Goal: Transaction & Acquisition: Download file/media

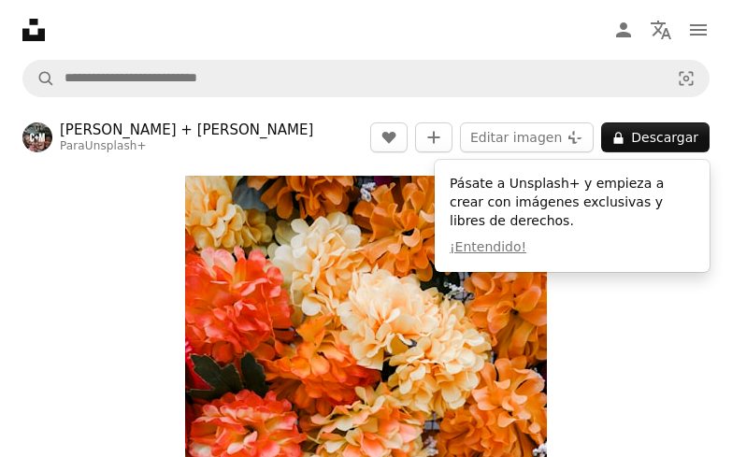
scroll to position [0, 1817]
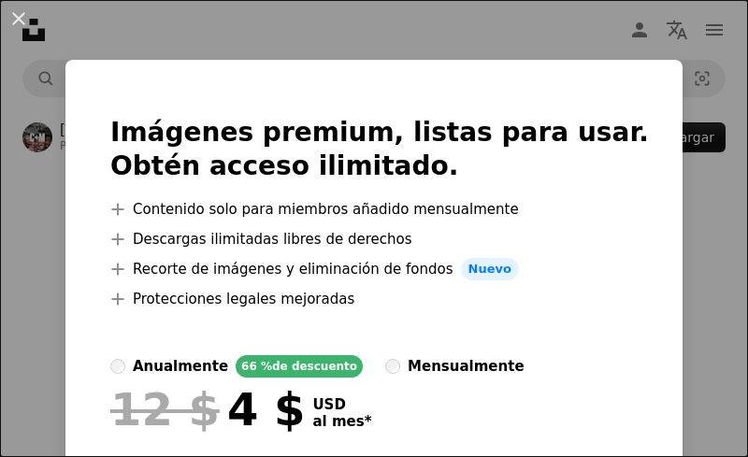
drag, startPoint x: 747, startPoint y: 108, endPoint x: 724, endPoint y: 369, distance: 261.9
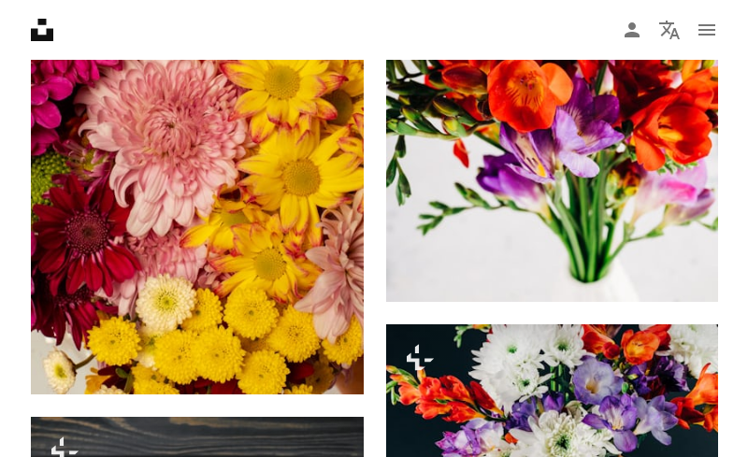
scroll to position [2111, 0]
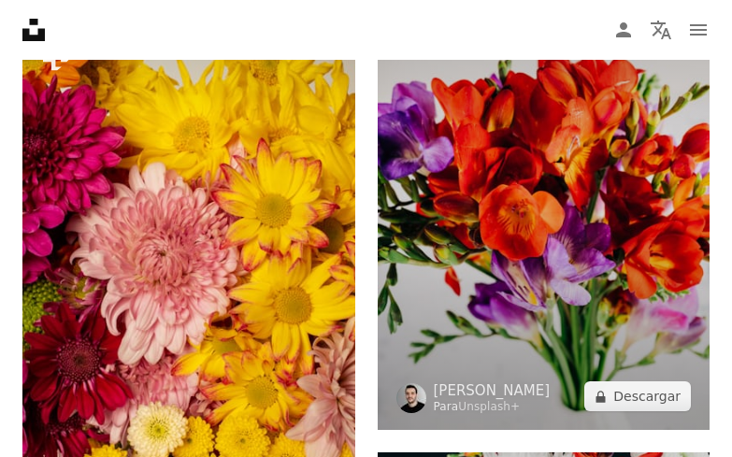
click at [449, 308] on img at bounding box center [544, 181] width 333 height 498
click at [633, 389] on button "A lock Descargar" at bounding box center [637, 396] width 107 height 30
